Goal: Information Seeking & Learning: Compare options

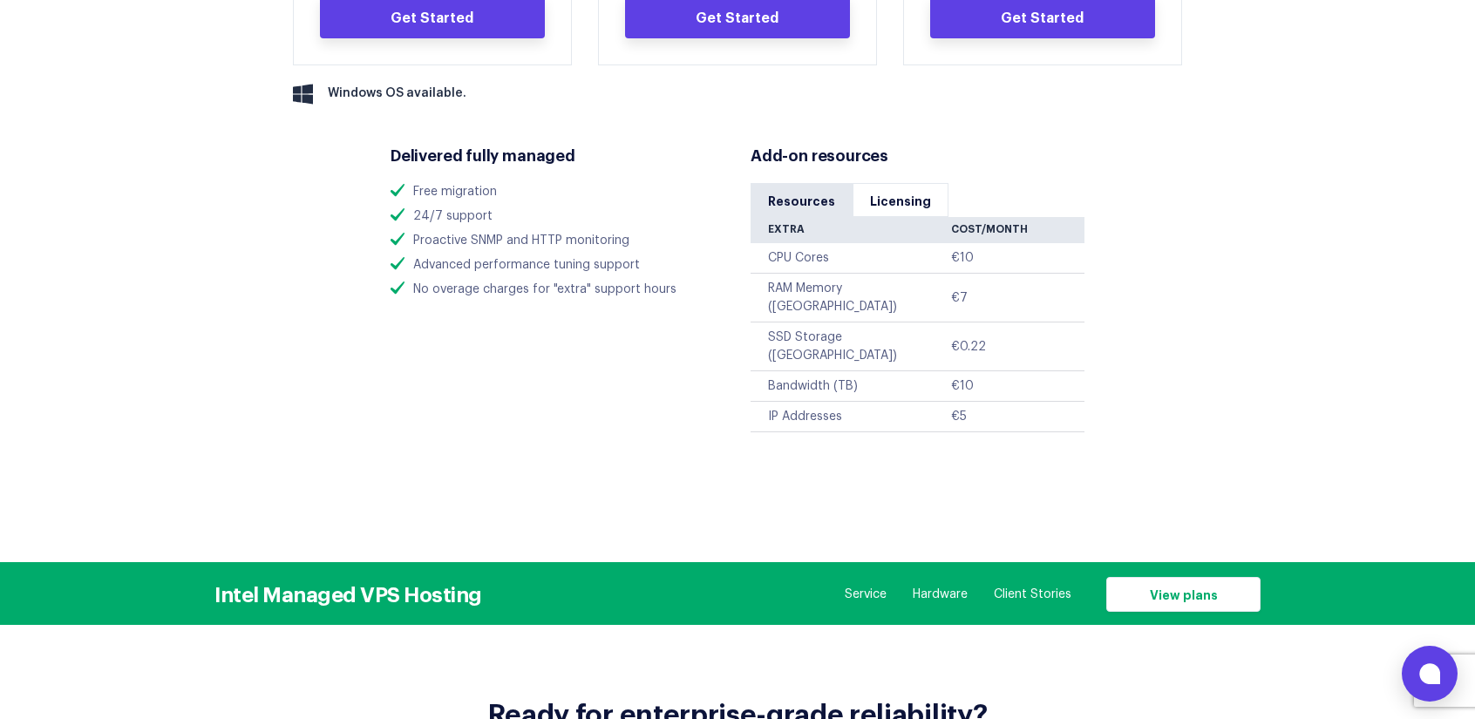
scroll to position [1256, 0]
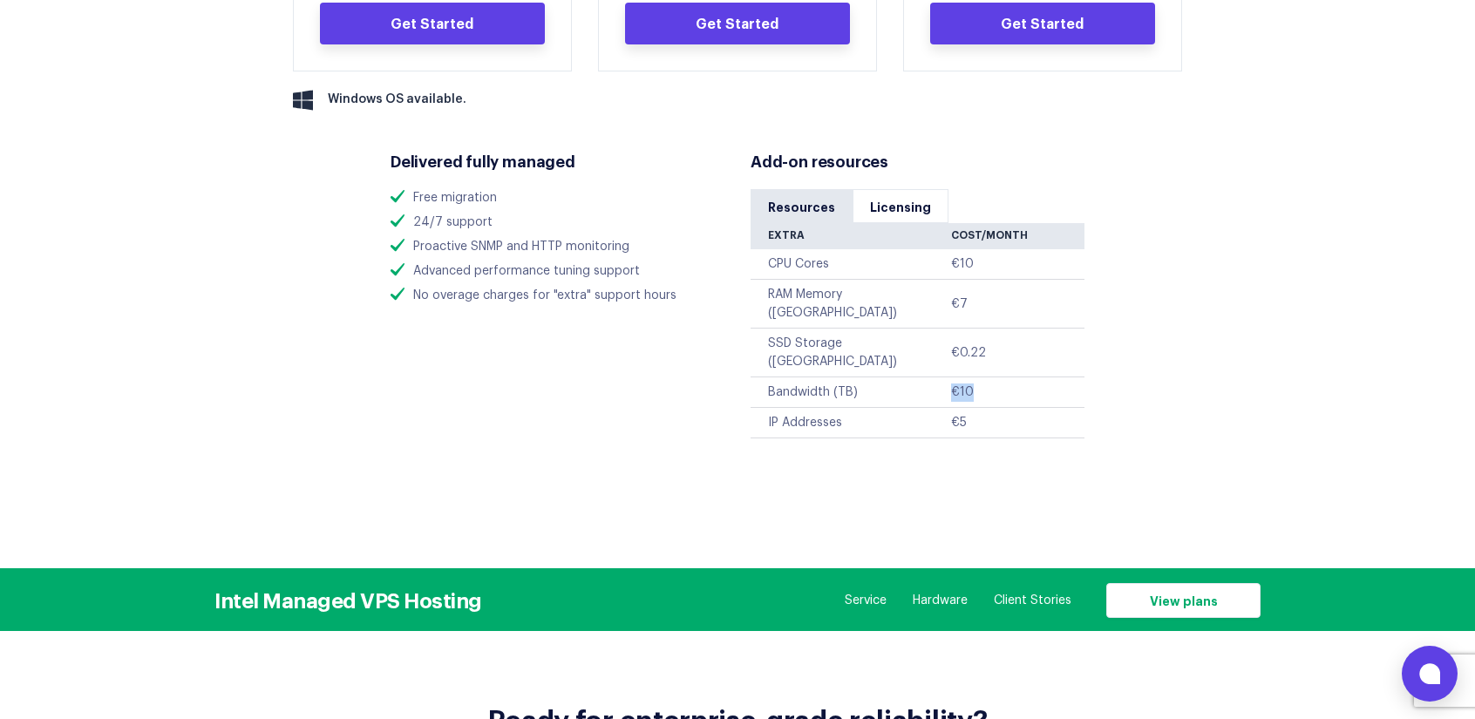
drag, startPoint x: 892, startPoint y: 356, endPoint x: 973, endPoint y: 354, distance: 81.1
click at [973, 377] on tr "Bandwidth (TB) €10" at bounding box center [917, 392] width 334 height 31
click at [933, 377] on td "Bandwidth (TB)" at bounding box center [850, 392] width 200 height 31
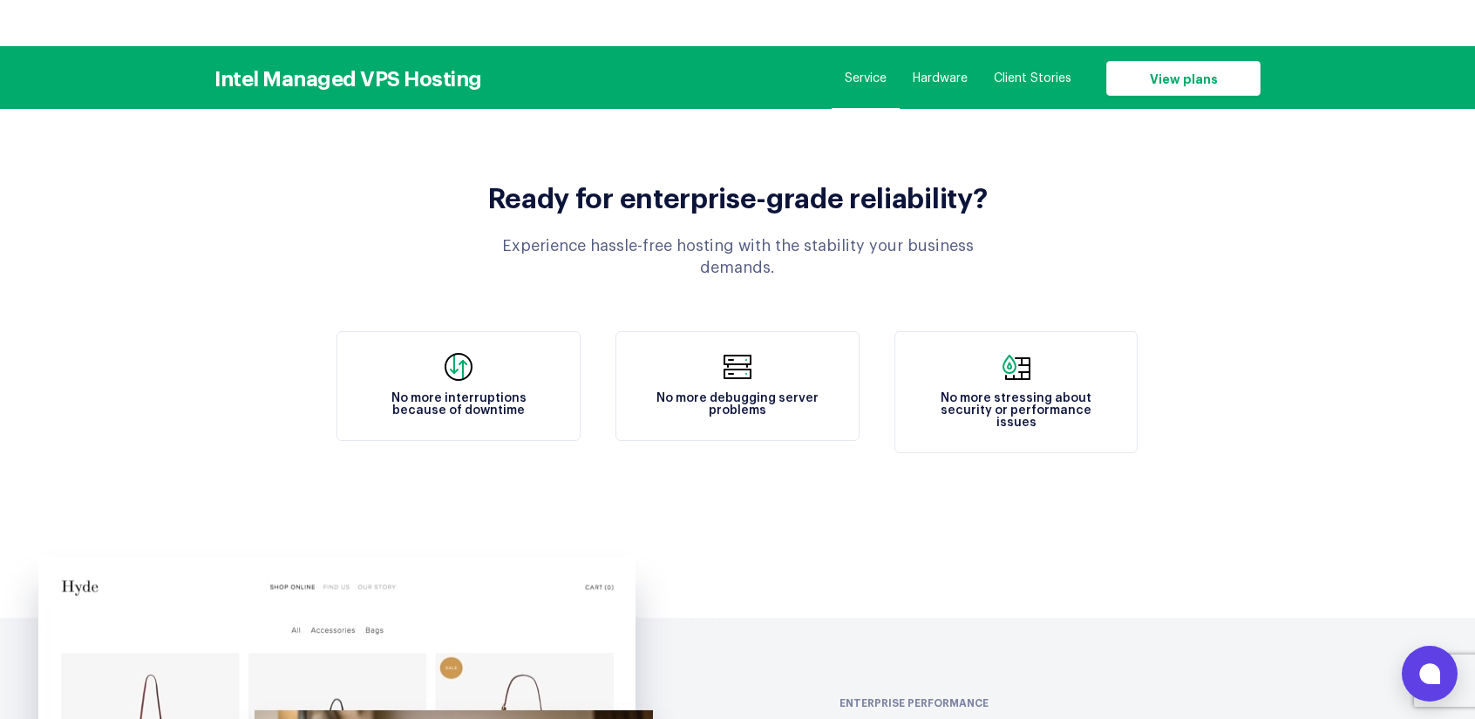
scroll to position [0, 0]
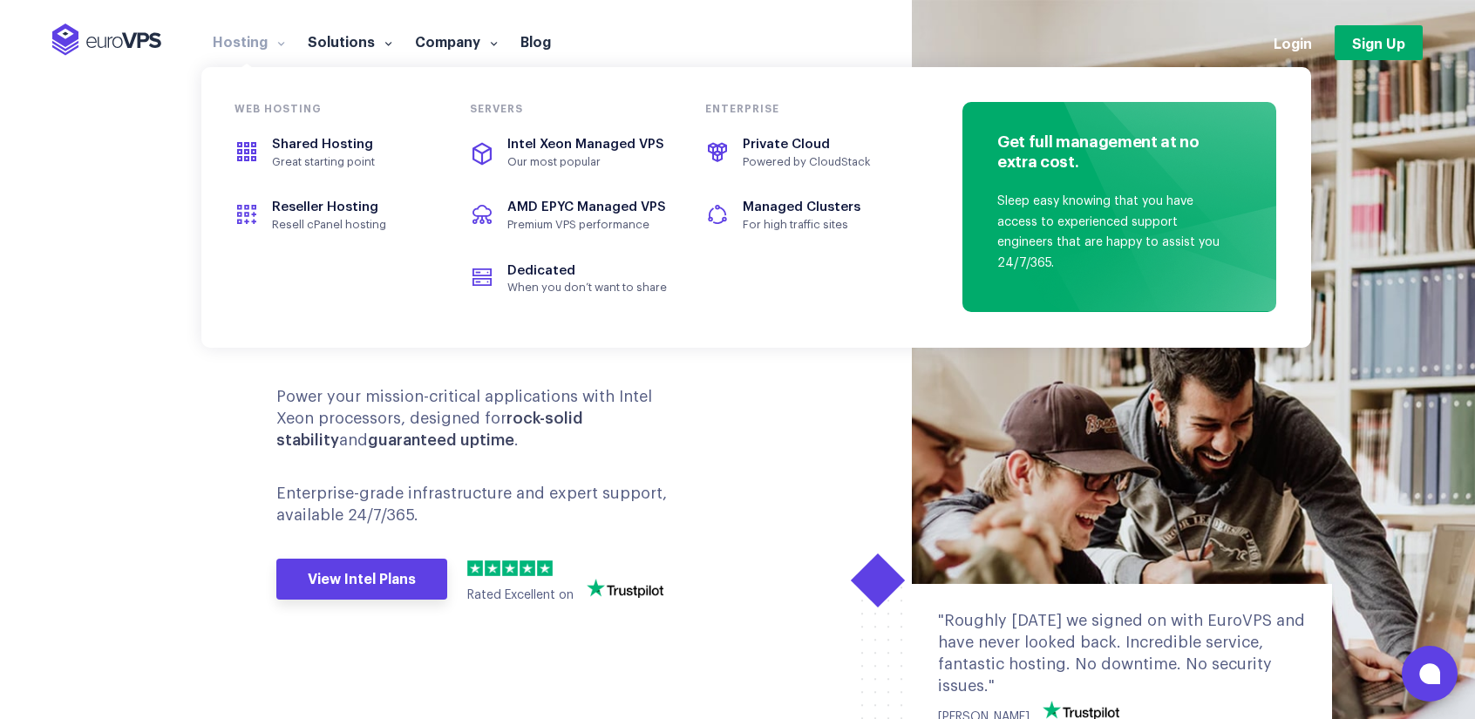
click at [255, 44] on link "Hosting" at bounding box center [248, 40] width 95 height 17
click at [366, 209] on span "Reseller Hosting" at bounding box center [325, 206] width 106 height 13
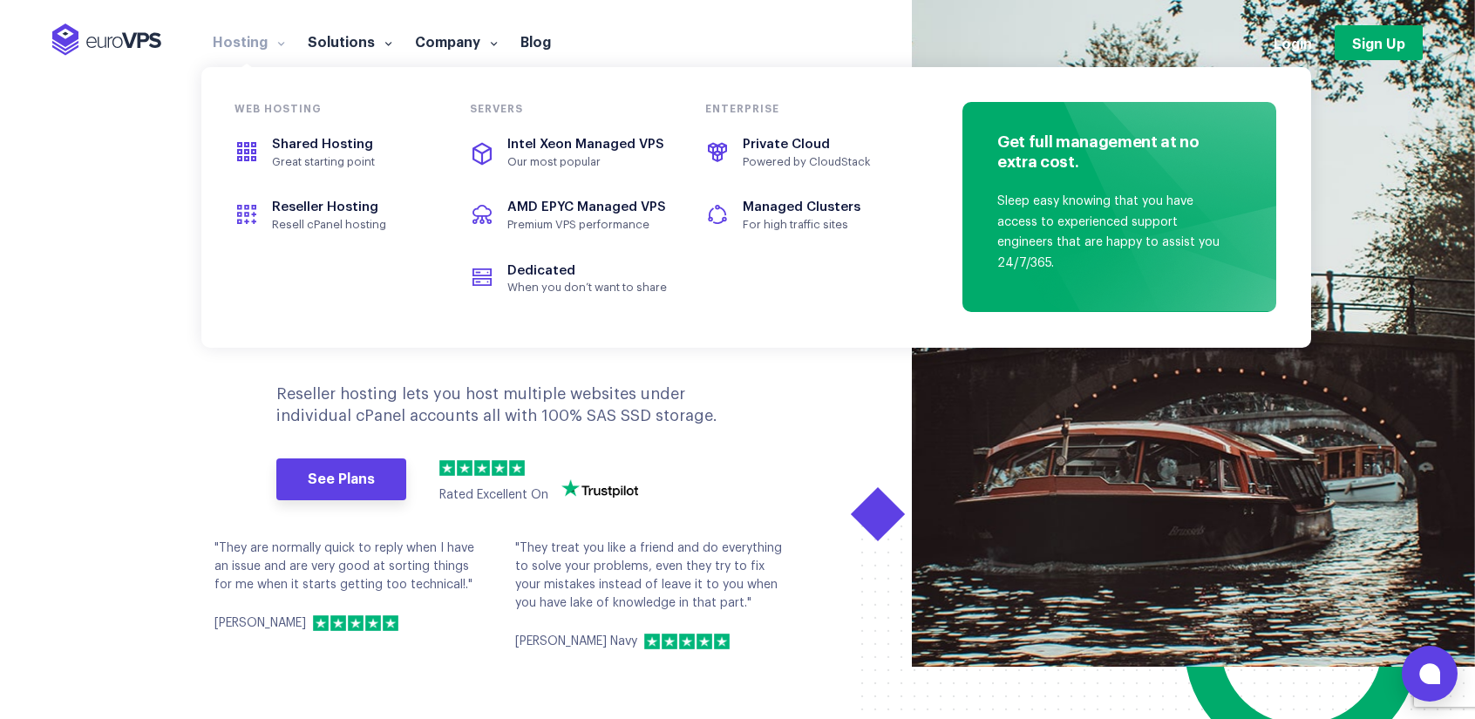
click at [276, 36] on span at bounding box center [279, 42] width 12 height 17
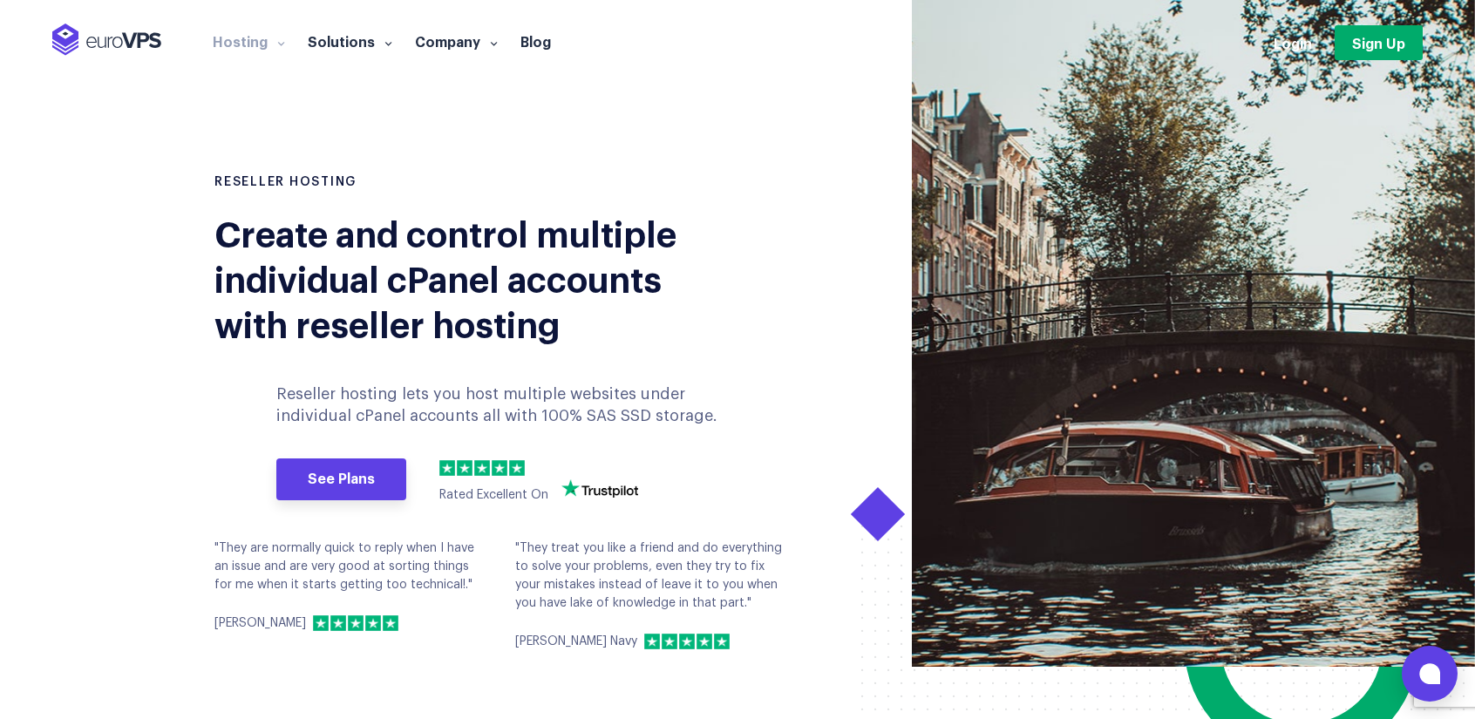
click at [276, 51] on li "Hosting Web hosting Shared Hosting Great starting point Reseller Hosting Resell…" at bounding box center [248, 49] width 95 height 35
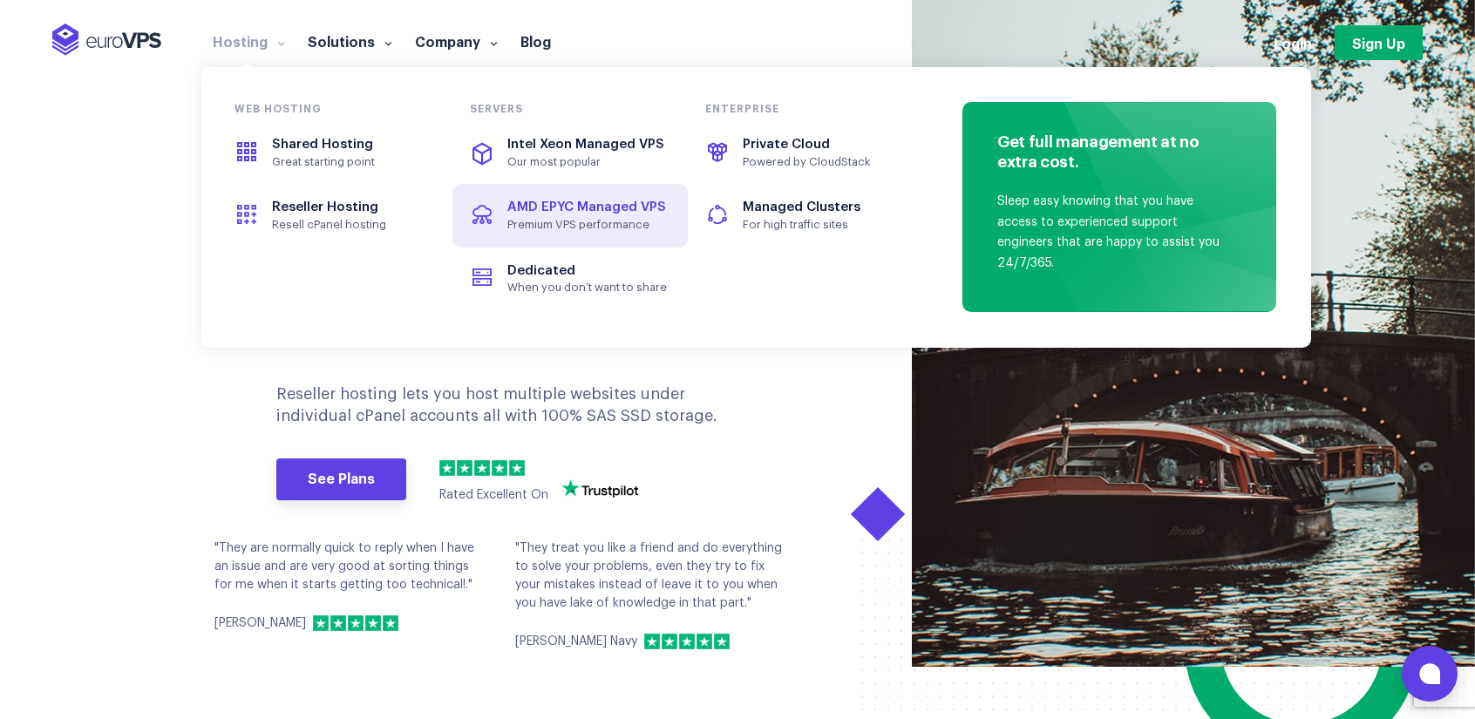
click at [589, 200] on span "AMD EPYC Managed VPS" at bounding box center [569, 208] width 195 height 20
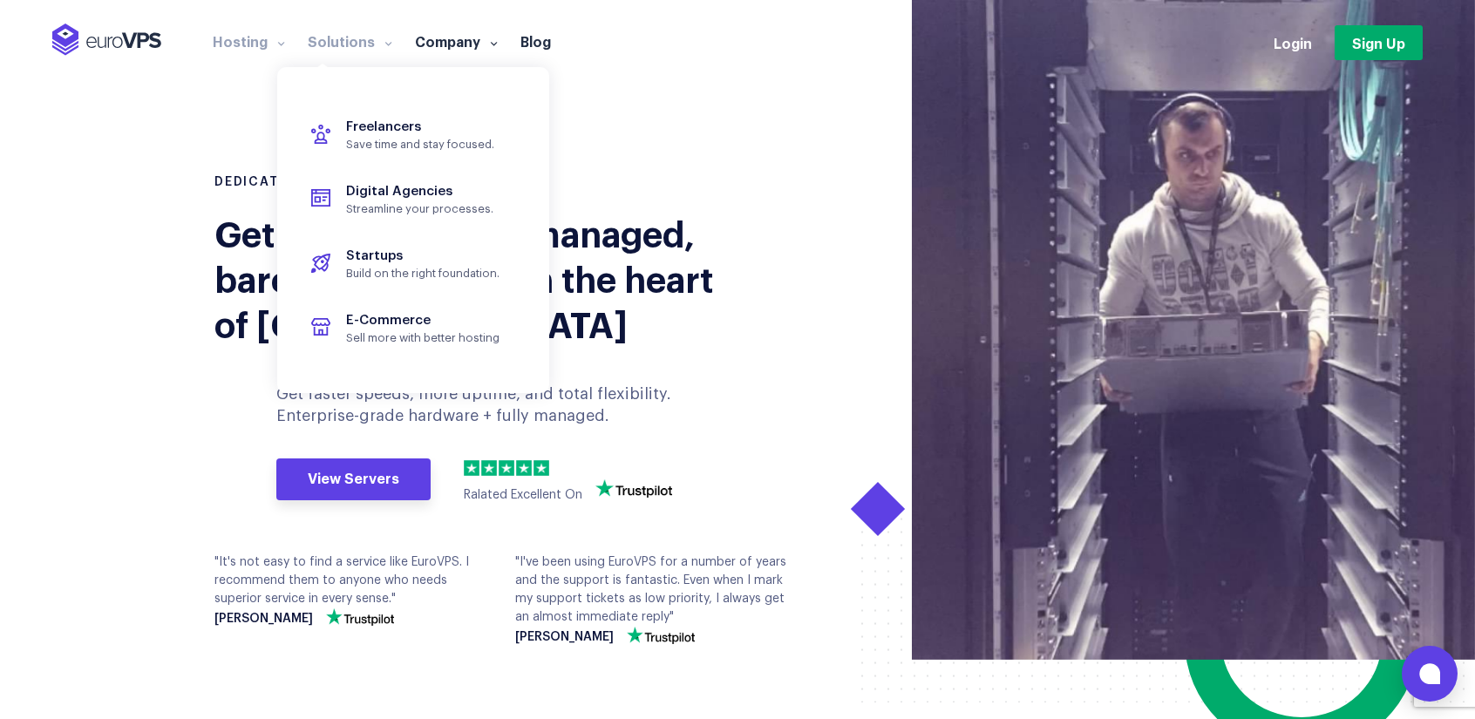
click at [371, 37] on link "Solutions" at bounding box center [349, 40] width 107 height 17
click at [273, 45] on span at bounding box center [279, 42] width 12 height 17
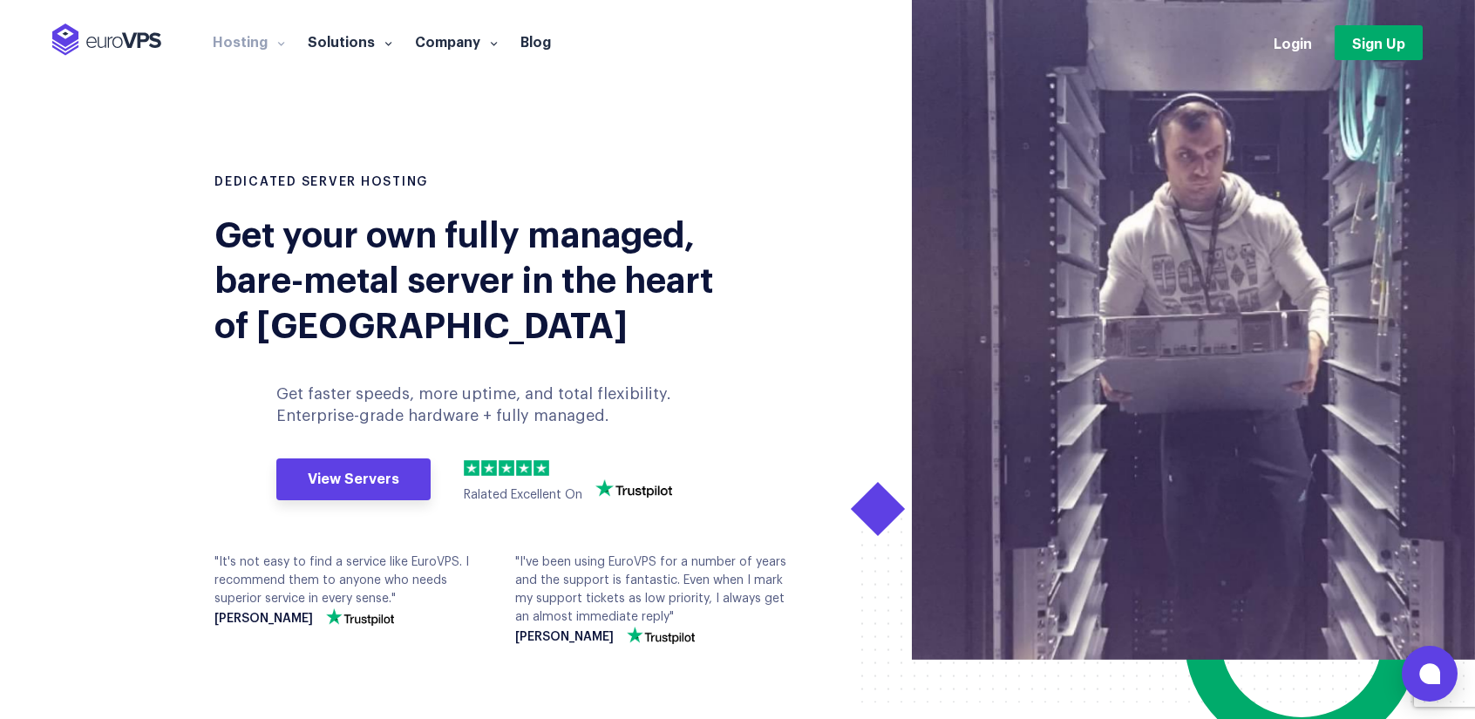
click at [255, 45] on link "Hosting" at bounding box center [248, 40] width 95 height 17
click at [239, 44] on link "Hosting" at bounding box center [248, 40] width 95 height 17
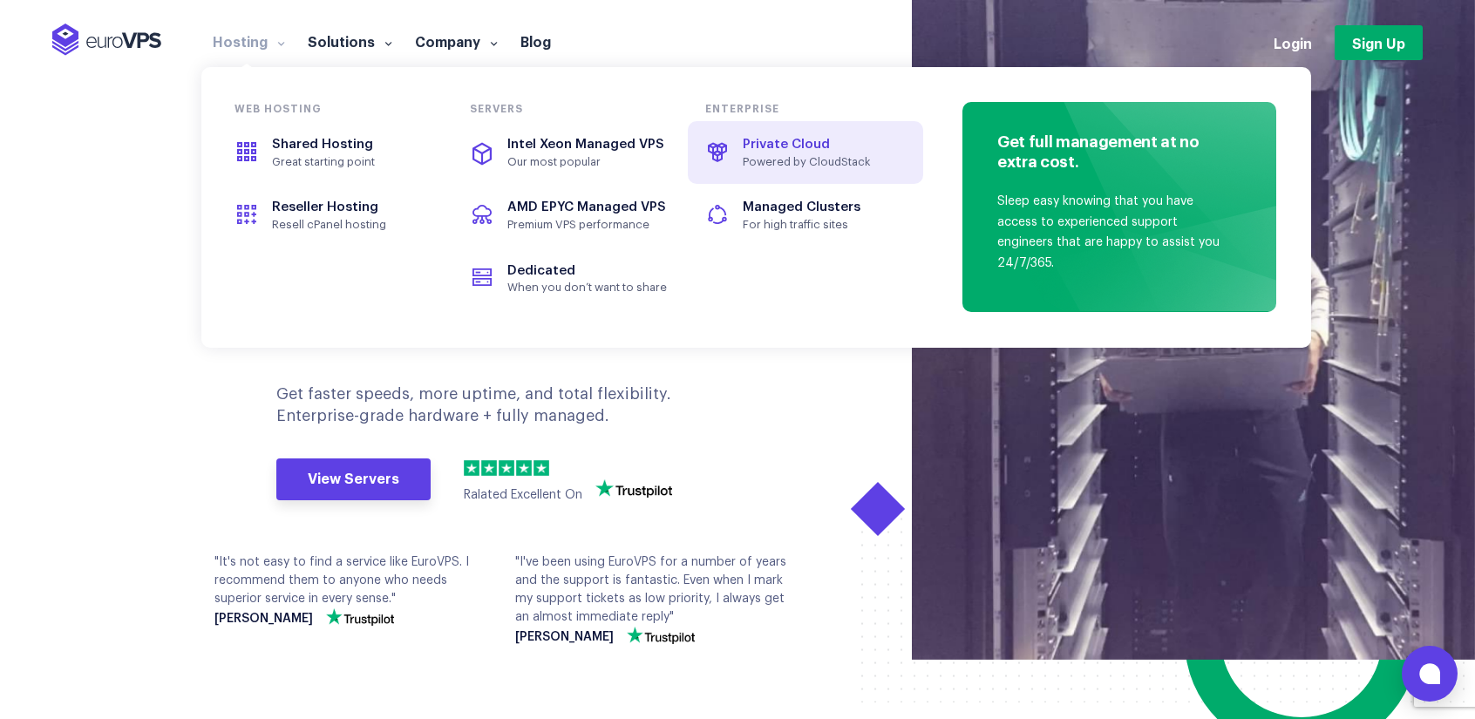
click at [772, 151] on span "Private Cloud" at bounding box center [786, 144] width 87 height 13
